Goal: Navigation & Orientation: Find specific page/section

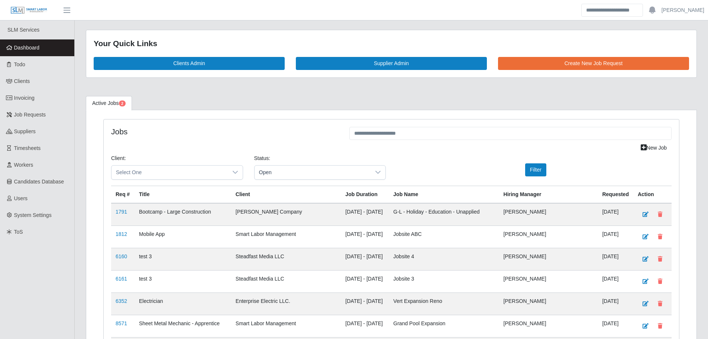
click at [43, 43] on link "Dashboard" at bounding box center [37, 47] width 74 height 17
click at [34, 43] on link "Dashboard" at bounding box center [37, 47] width 74 height 17
click at [40, 50] on link "Dashboard" at bounding box center [37, 47] width 74 height 17
